Goal: Navigation & Orientation: Find specific page/section

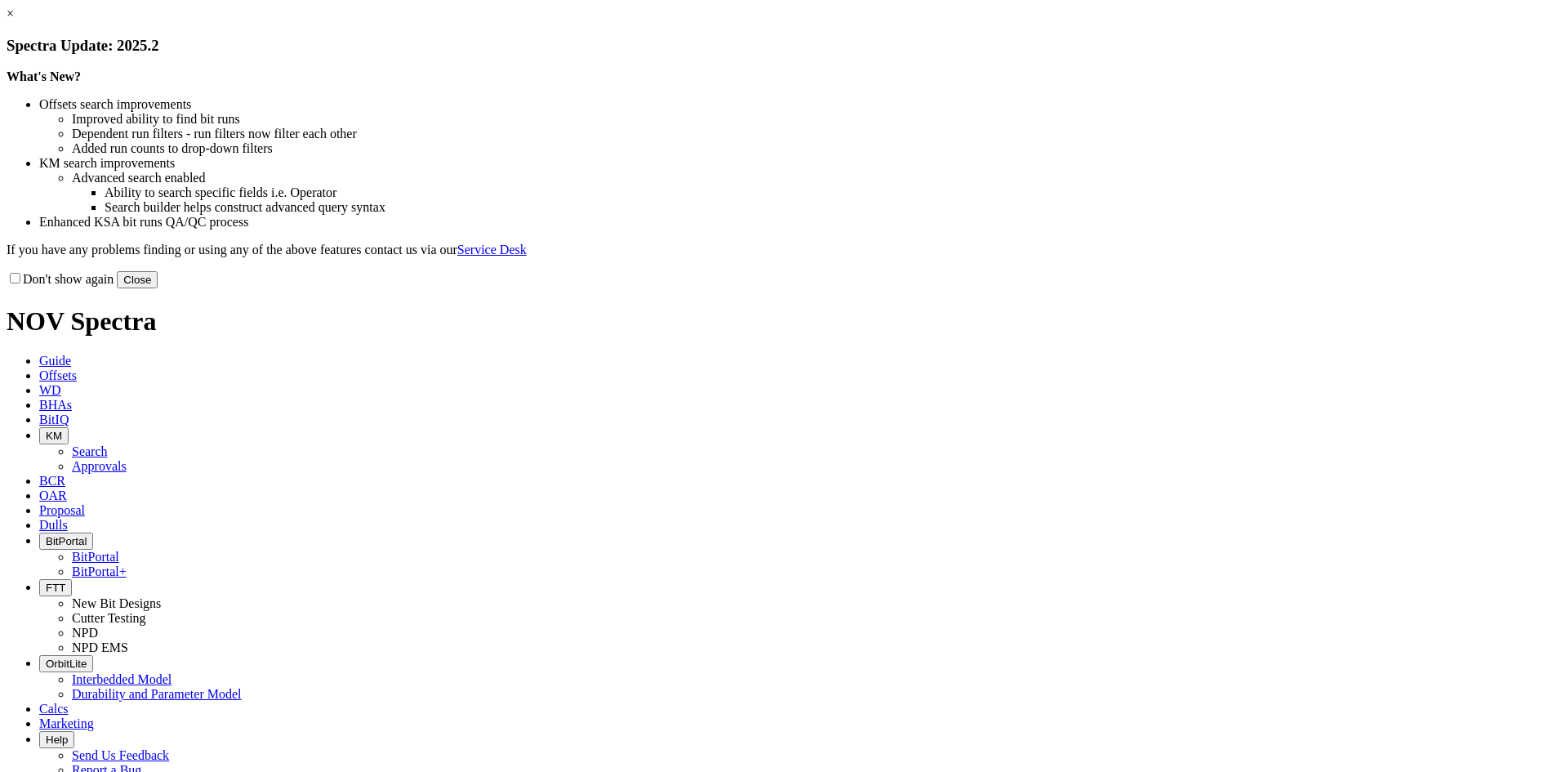
click at [158, 288] on button "Close" at bounding box center [137, 280] width 41 height 17
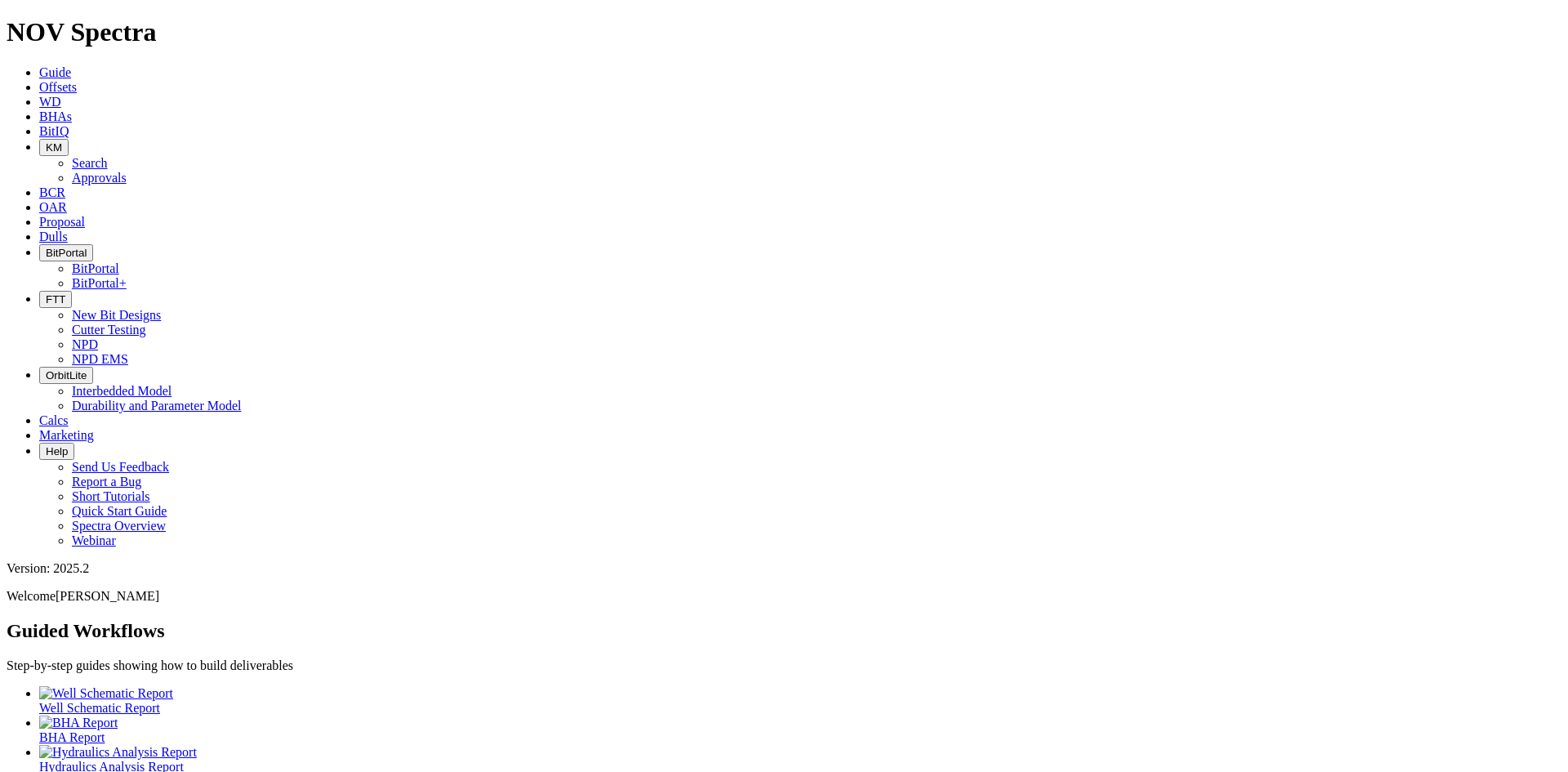
click at [86, 247] on span "BitPortal" at bounding box center [66, 253] width 41 height 12
click at [119, 262] on link "BitPortal" at bounding box center [95, 269] width 47 height 14
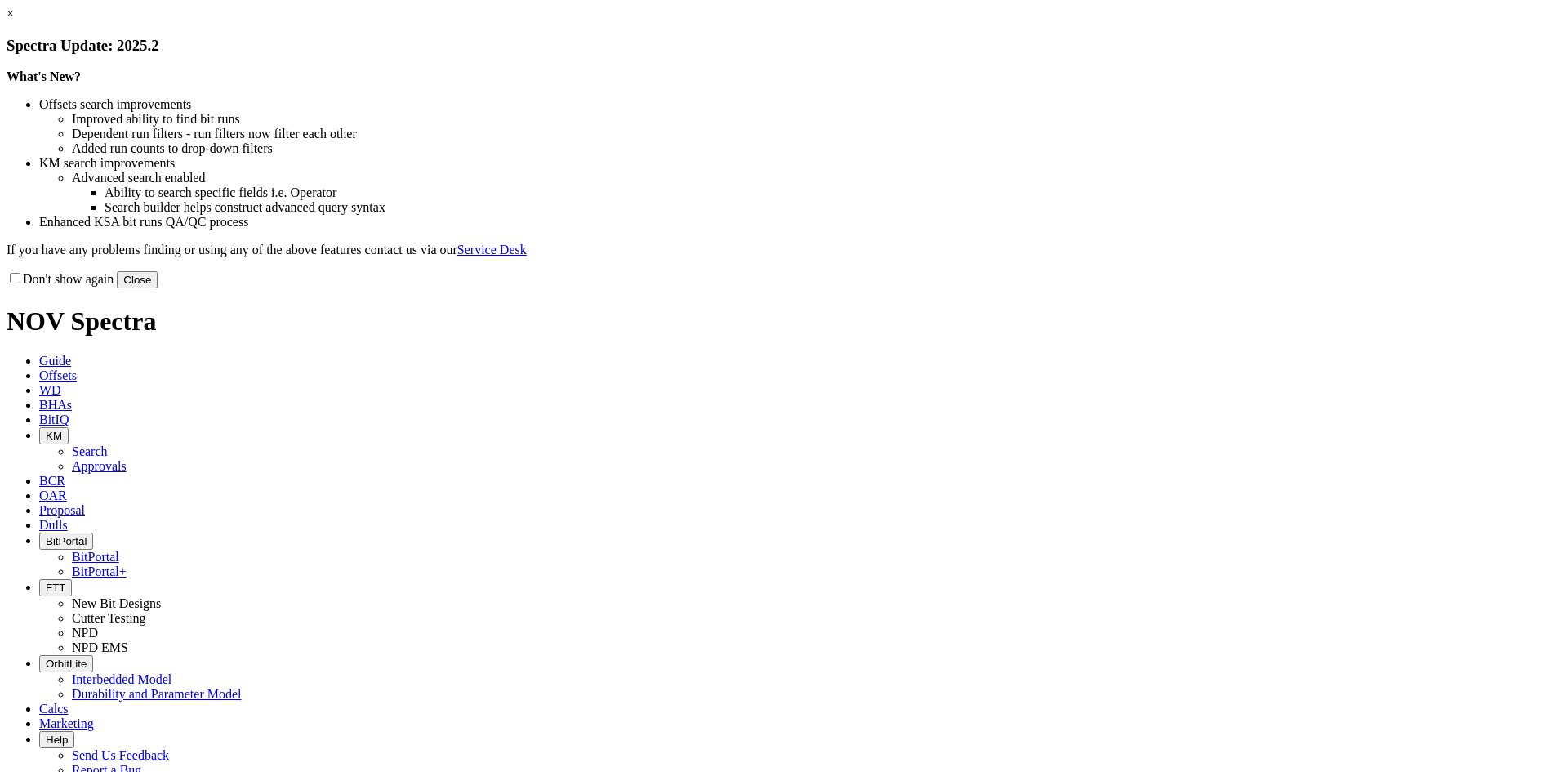
click at [158, 288] on button "Close" at bounding box center [137, 280] width 41 height 17
